Goal: Task Accomplishment & Management: Use online tool/utility

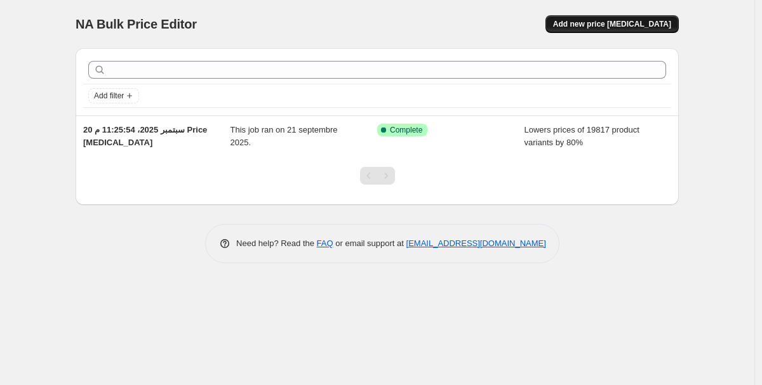
click at [602, 31] on button "Add new price change job" at bounding box center [611, 24] width 133 height 18
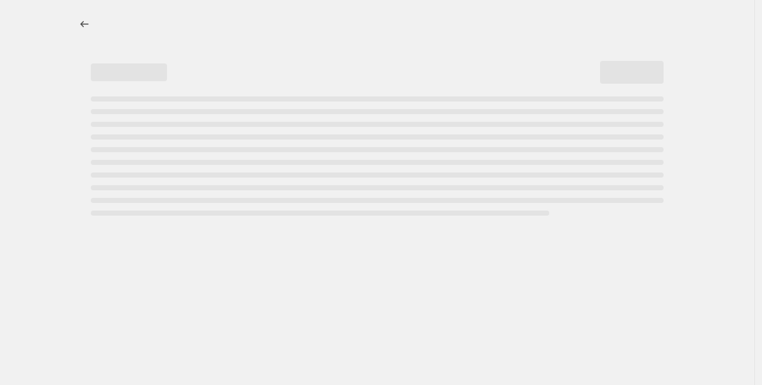
click at [602, 26] on div at bounding box center [377, 24] width 603 height 18
select select "percentage"
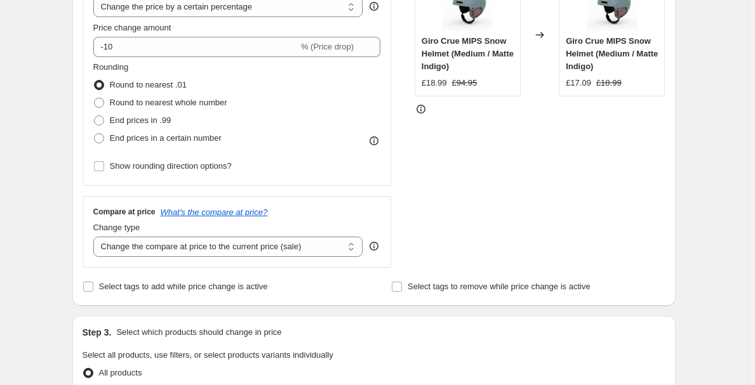
scroll to position [285, 0]
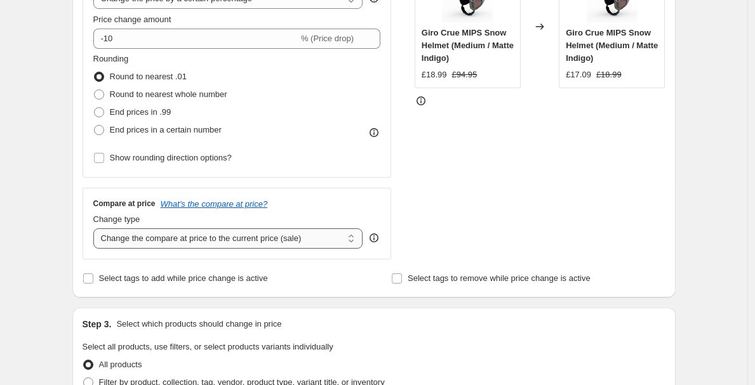
click at [215, 234] on select "Change the compare at price to the current price (sale) Change the compare at p…" at bounding box center [228, 239] width 270 height 20
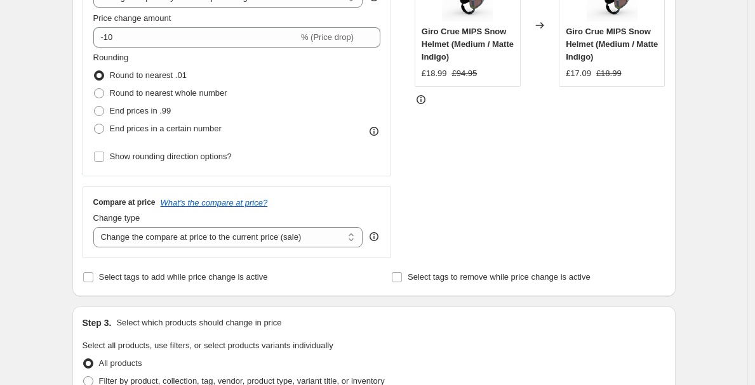
scroll to position [407, 0]
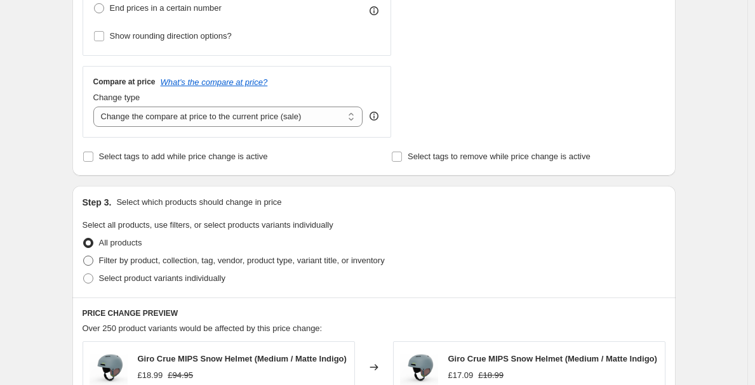
click at [148, 258] on span "Filter by product, collection, tag, vendor, product type, variant title, or inv…" at bounding box center [242, 261] width 286 height 10
click at [84, 257] on input "Filter by product, collection, tag, vendor, product type, variant title, or inv…" at bounding box center [83, 256] width 1 height 1
radio input "true"
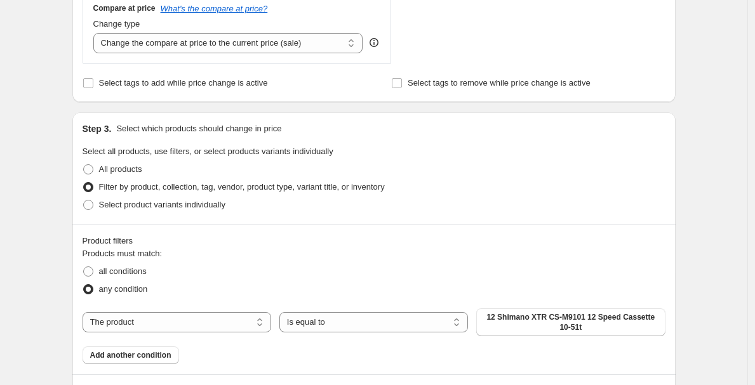
scroll to position [521, 0]
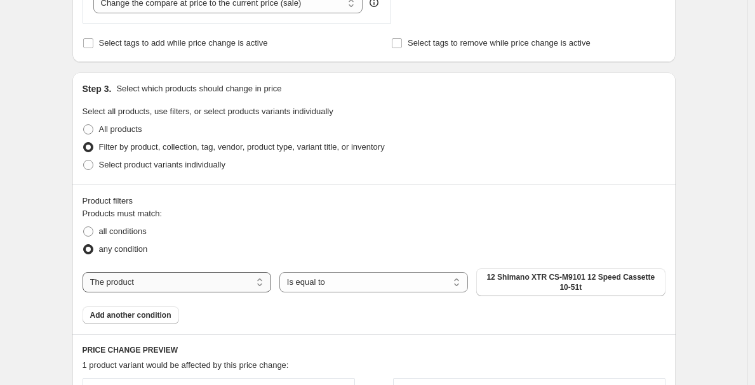
click at [217, 281] on select "The product The product's collection The product's tag The product's vendor The…" at bounding box center [177, 282] width 189 height 20
select select "title"
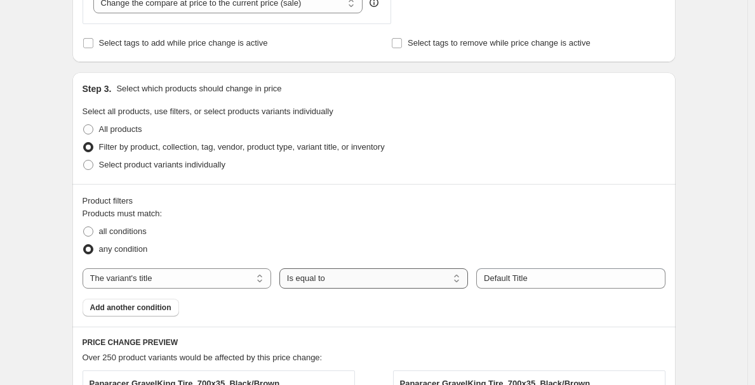
click at [347, 278] on select "Is equal to Is not equal to Contains" at bounding box center [373, 279] width 189 height 20
select select "contains"
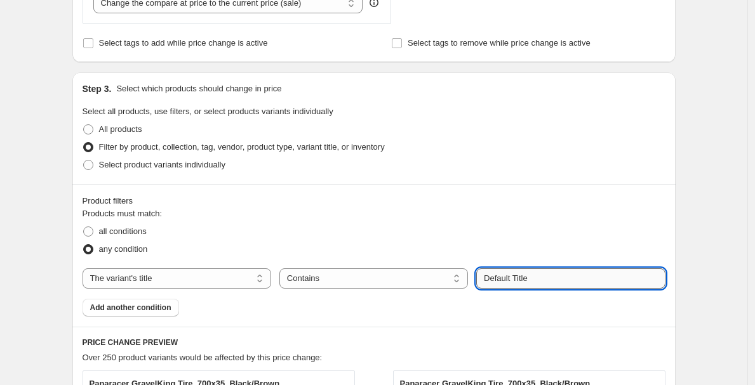
click at [541, 280] on input "Default Title" at bounding box center [570, 279] width 189 height 20
click at [533, 216] on fieldset "Products must match: all conditions any condition" at bounding box center [374, 233] width 583 height 51
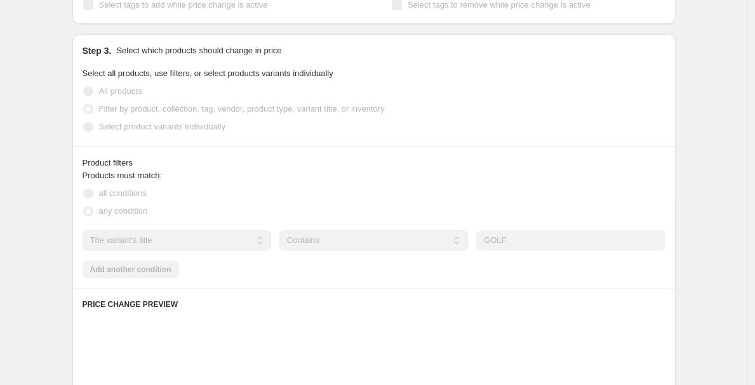
scroll to position [681, 0]
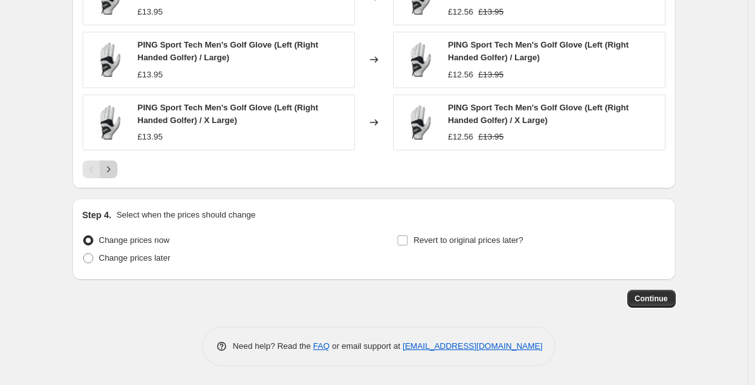
click at [117, 172] on button "Next" at bounding box center [109, 170] width 18 height 18
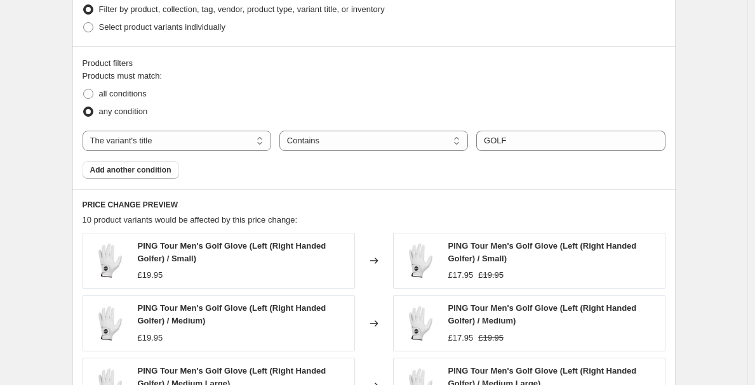
scroll to position [658, 0]
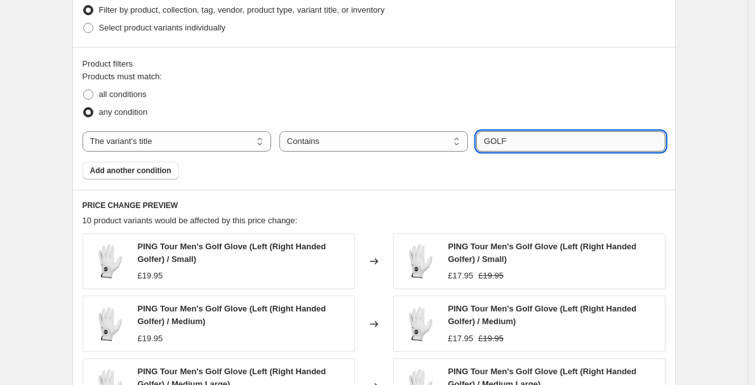
click at [521, 135] on input "GOLF" at bounding box center [570, 141] width 189 height 20
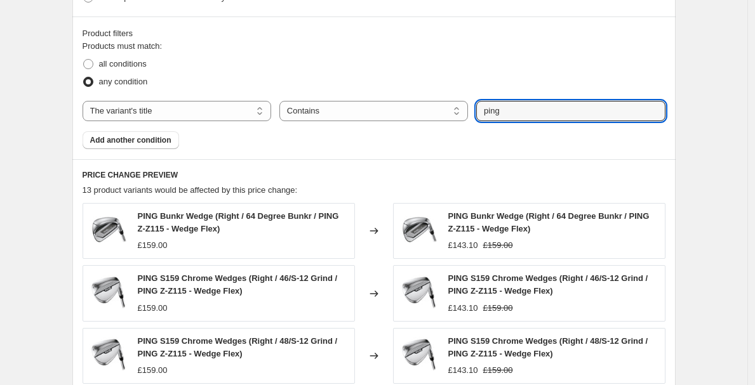
scroll to position [770, 0]
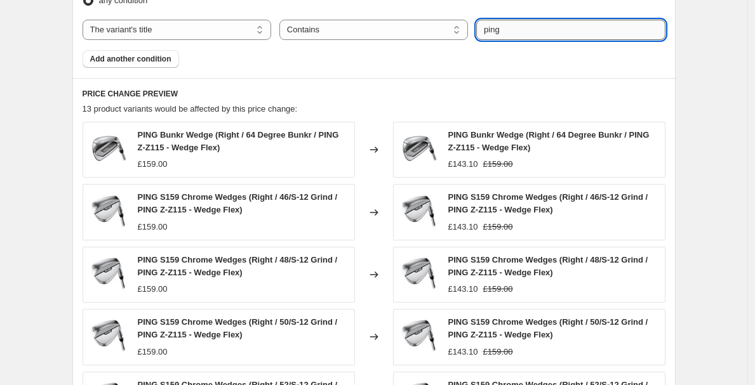
click at [530, 23] on input "ping" at bounding box center [570, 30] width 189 height 20
type input "golf"
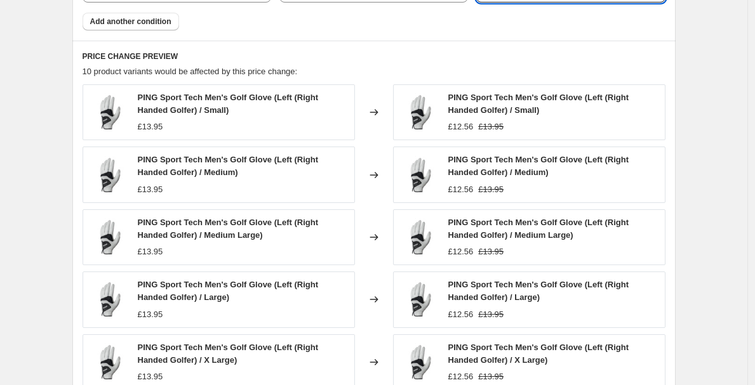
scroll to position [530, 0]
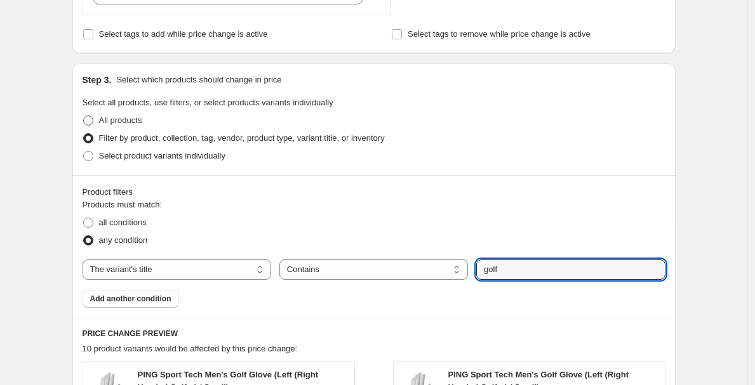
click at [126, 126] on span "All products" at bounding box center [120, 120] width 43 height 13
click at [84, 116] on input "All products" at bounding box center [83, 116] width 1 height 1
radio input "true"
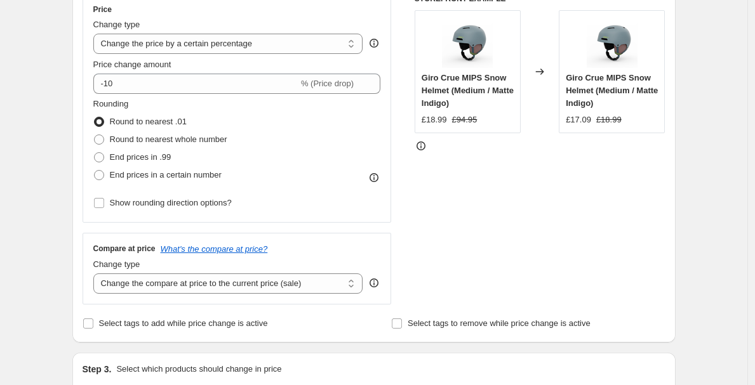
scroll to position [33, 0]
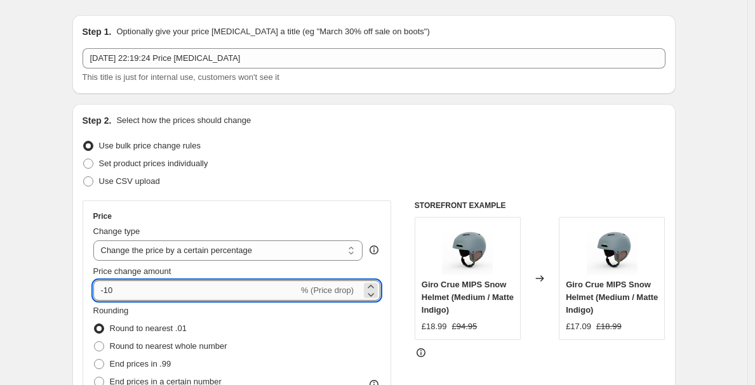
click at [166, 290] on input "-10" at bounding box center [195, 291] width 205 height 20
type input "-1"
type input "-20"
click at [383, 177] on div "Use CSV upload" at bounding box center [374, 182] width 583 height 18
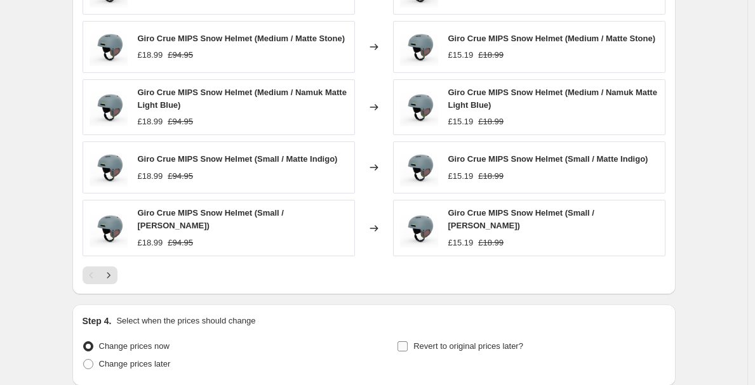
scroll to position [896, 0]
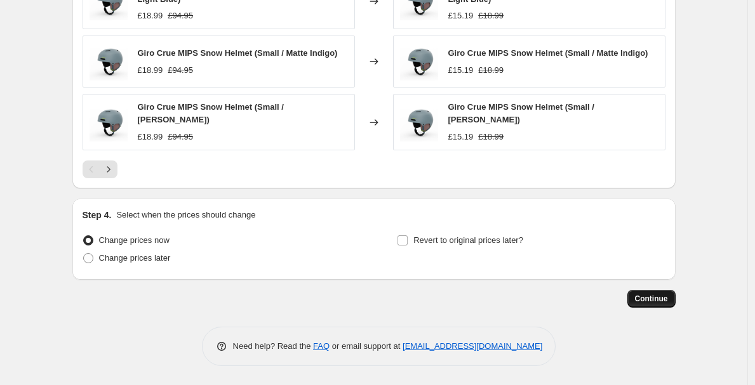
drag, startPoint x: 667, startPoint y: 274, endPoint x: 660, endPoint y: 302, distance: 28.8
click at [667, 275] on div "Step 4. Select when the prices should change Change prices now Change prices la…" at bounding box center [373, 239] width 603 height 81
click at [660, 302] on span "Continue" at bounding box center [651, 299] width 33 height 10
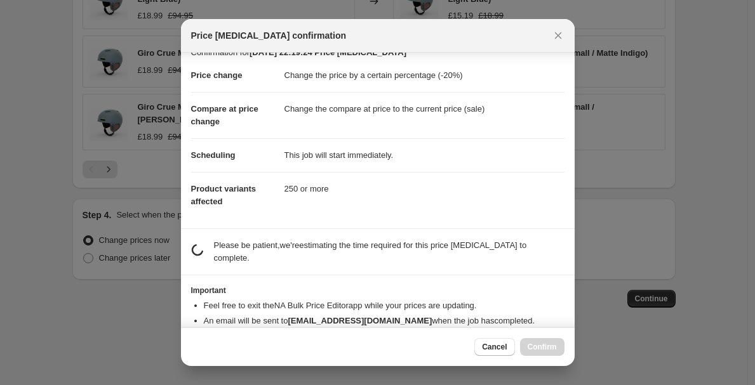
scroll to position [44, 0]
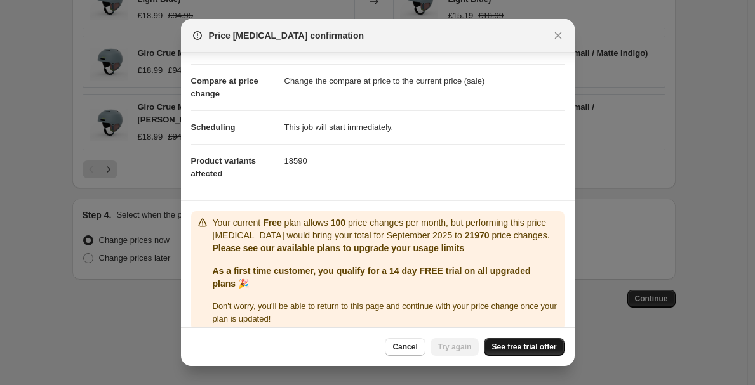
click at [491, 355] on link "See free trial offer" at bounding box center [524, 347] width 80 height 18
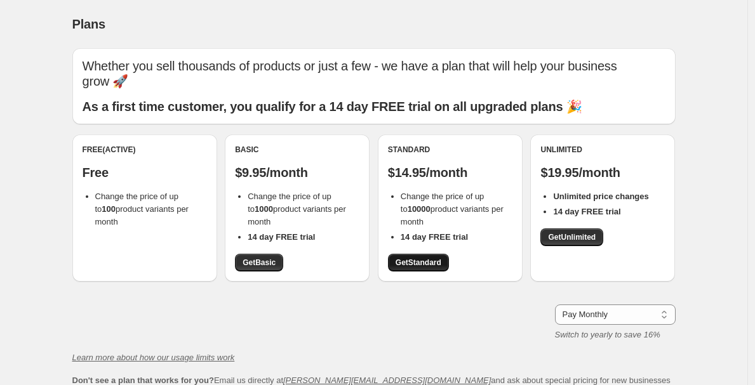
click at [437, 258] on span "Get Standard" at bounding box center [419, 263] width 46 height 10
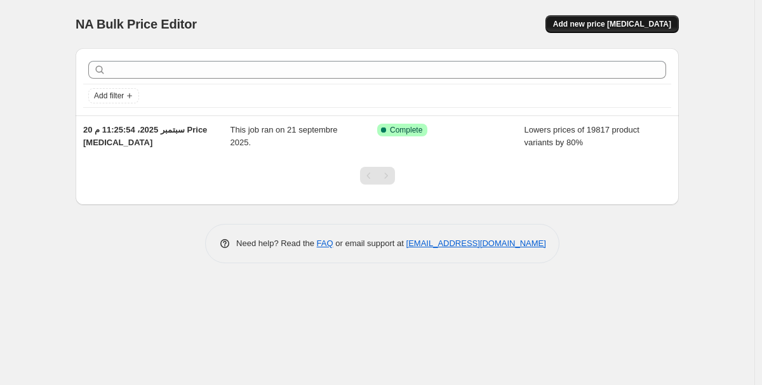
click at [601, 22] on span "Add new price [MEDICAL_DATA]" at bounding box center [612, 24] width 118 height 10
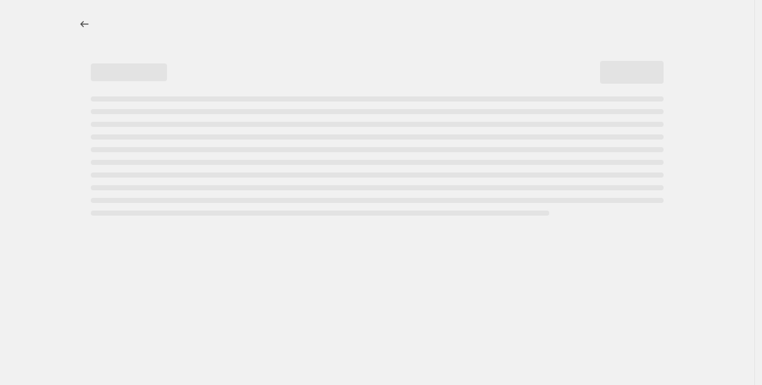
select select "percentage"
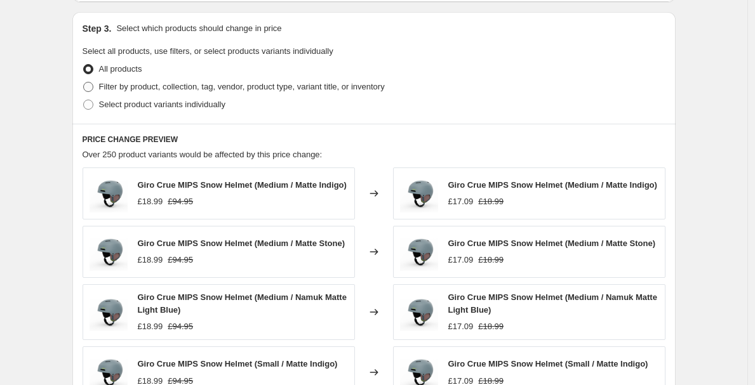
scroll to position [424, 0]
